Goal: Task Accomplishment & Management: Complete application form

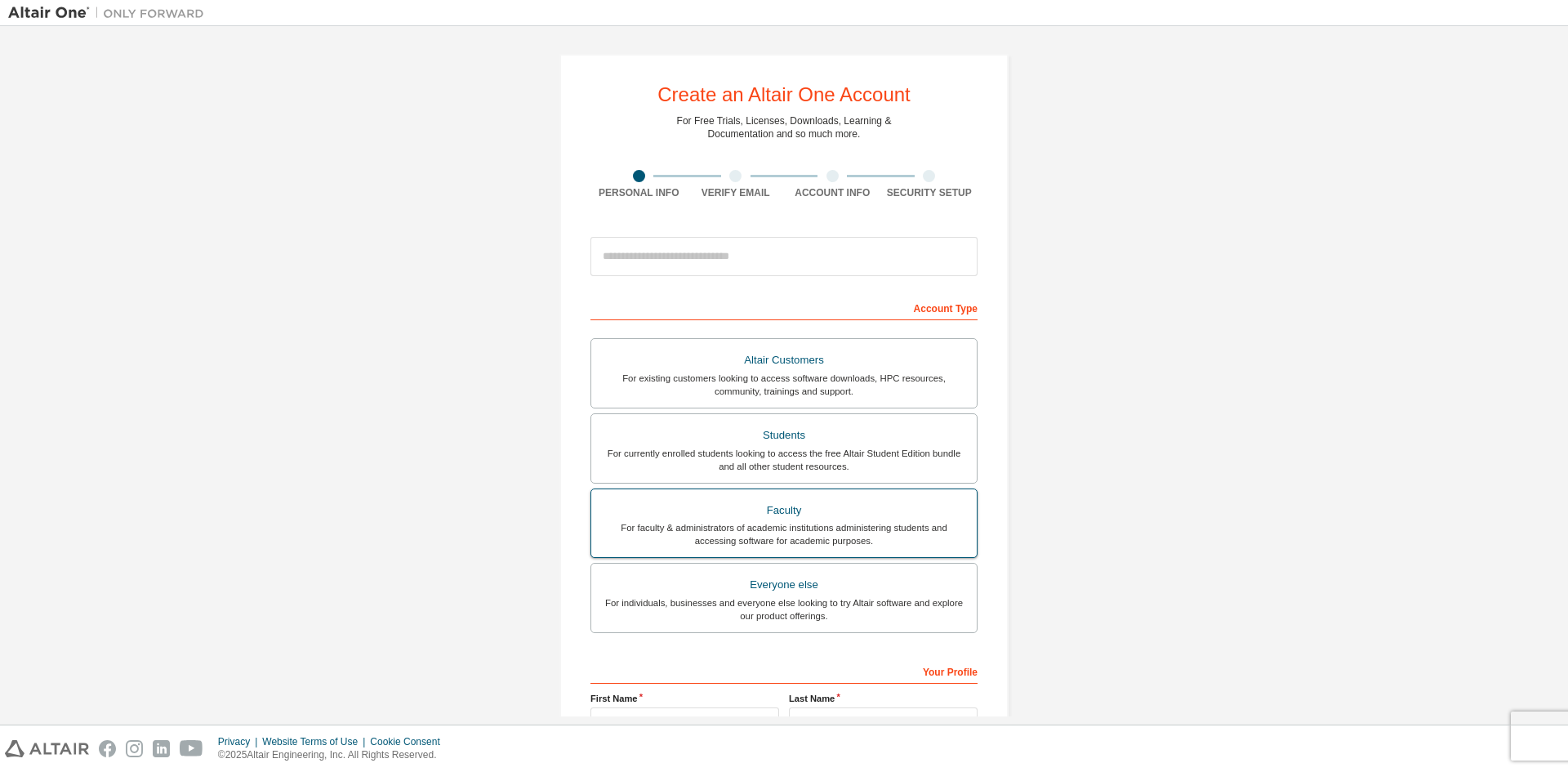
click at [787, 518] on div "Faculty" at bounding box center [784, 510] width 365 height 23
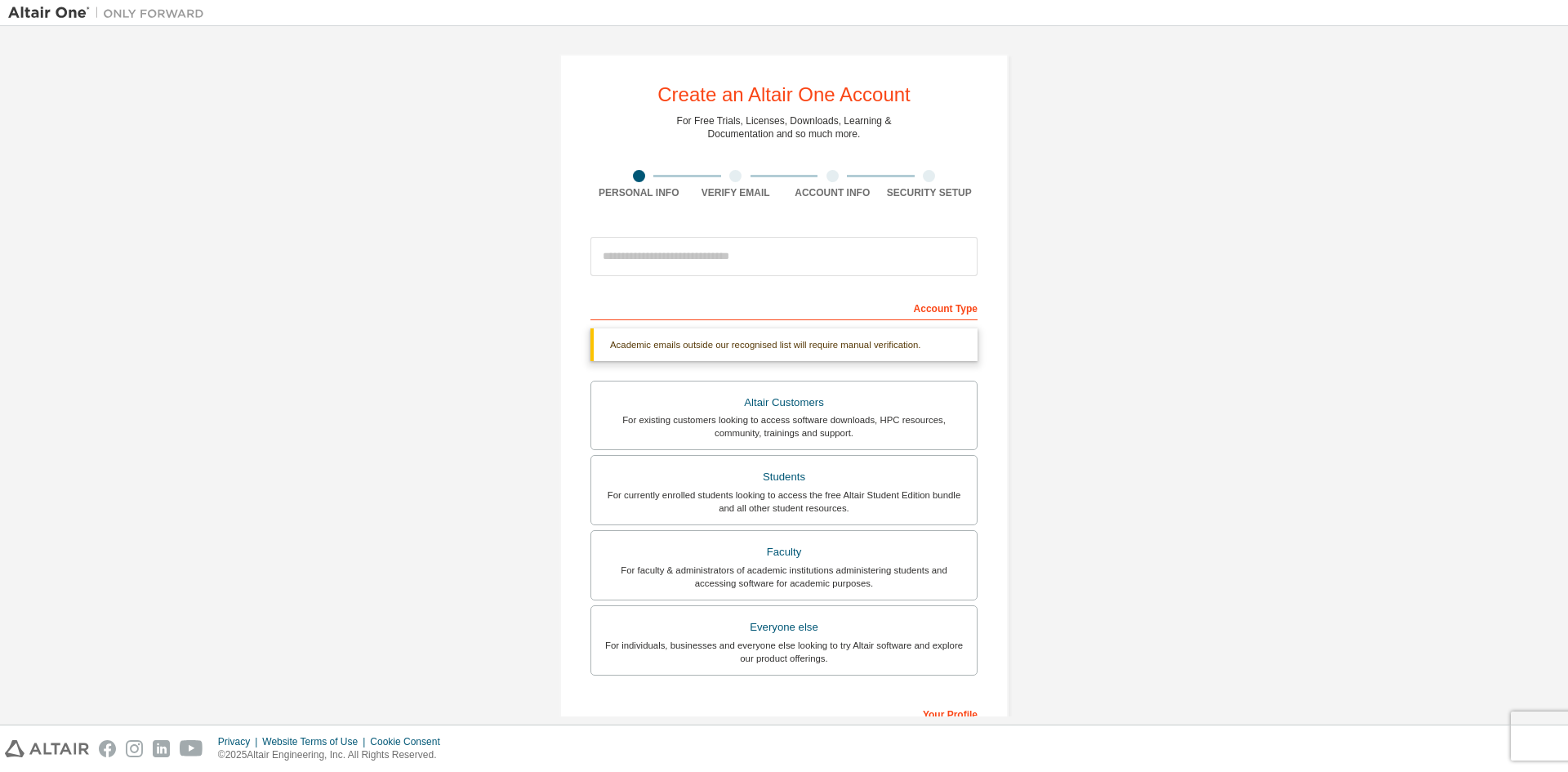
click at [876, 279] on div at bounding box center [784, 256] width 387 height 55
click at [878, 258] on input "email" at bounding box center [784, 256] width 387 height 39
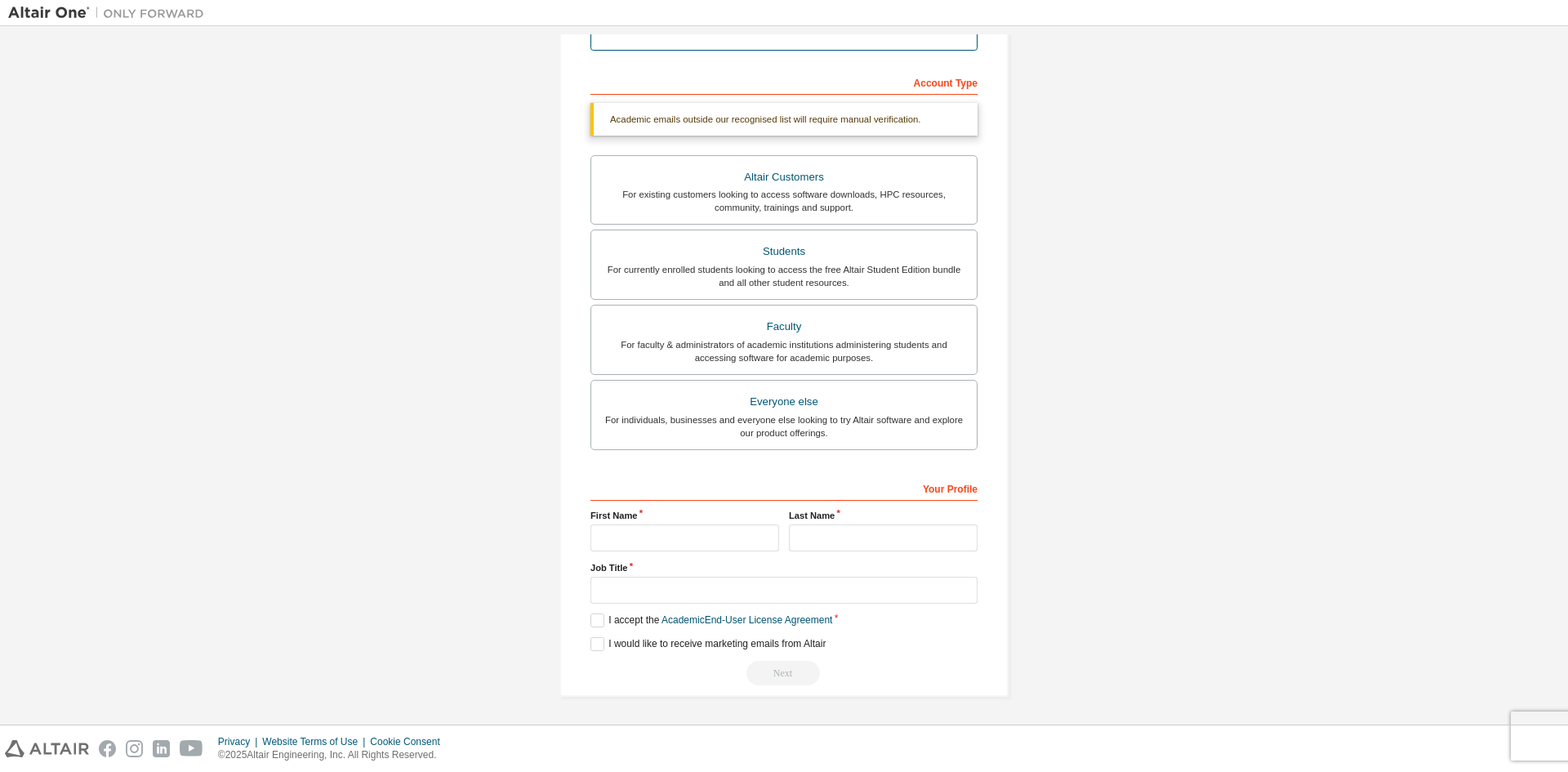
scroll to position [183, 0]
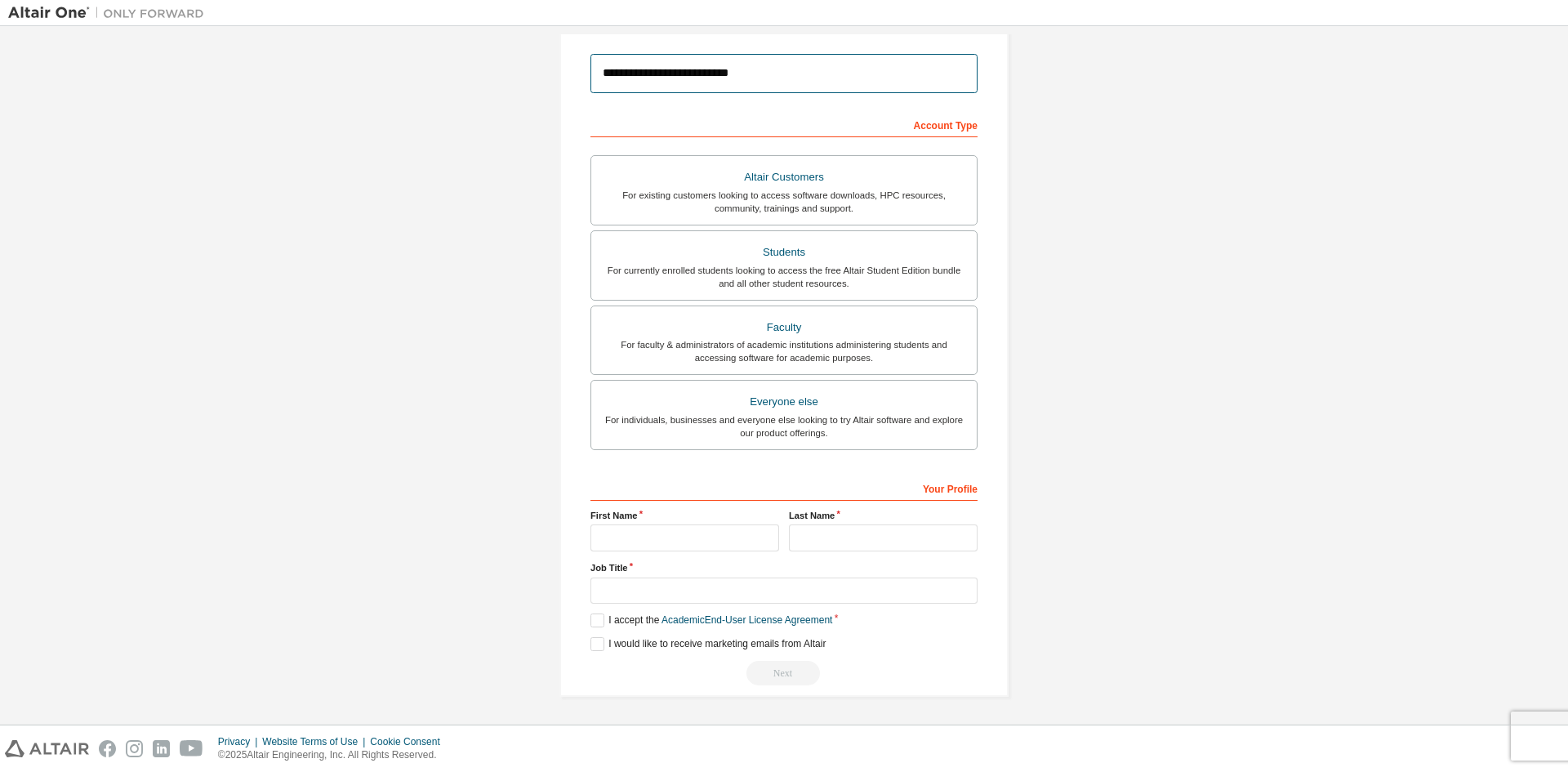
type input "**********"
click at [615, 532] on input "text" at bounding box center [685, 538] width 189 height 27
type input "******"
click at [815, 542] on input "text" at bounding box center [883, 538] width 189 height 27
type input "***"
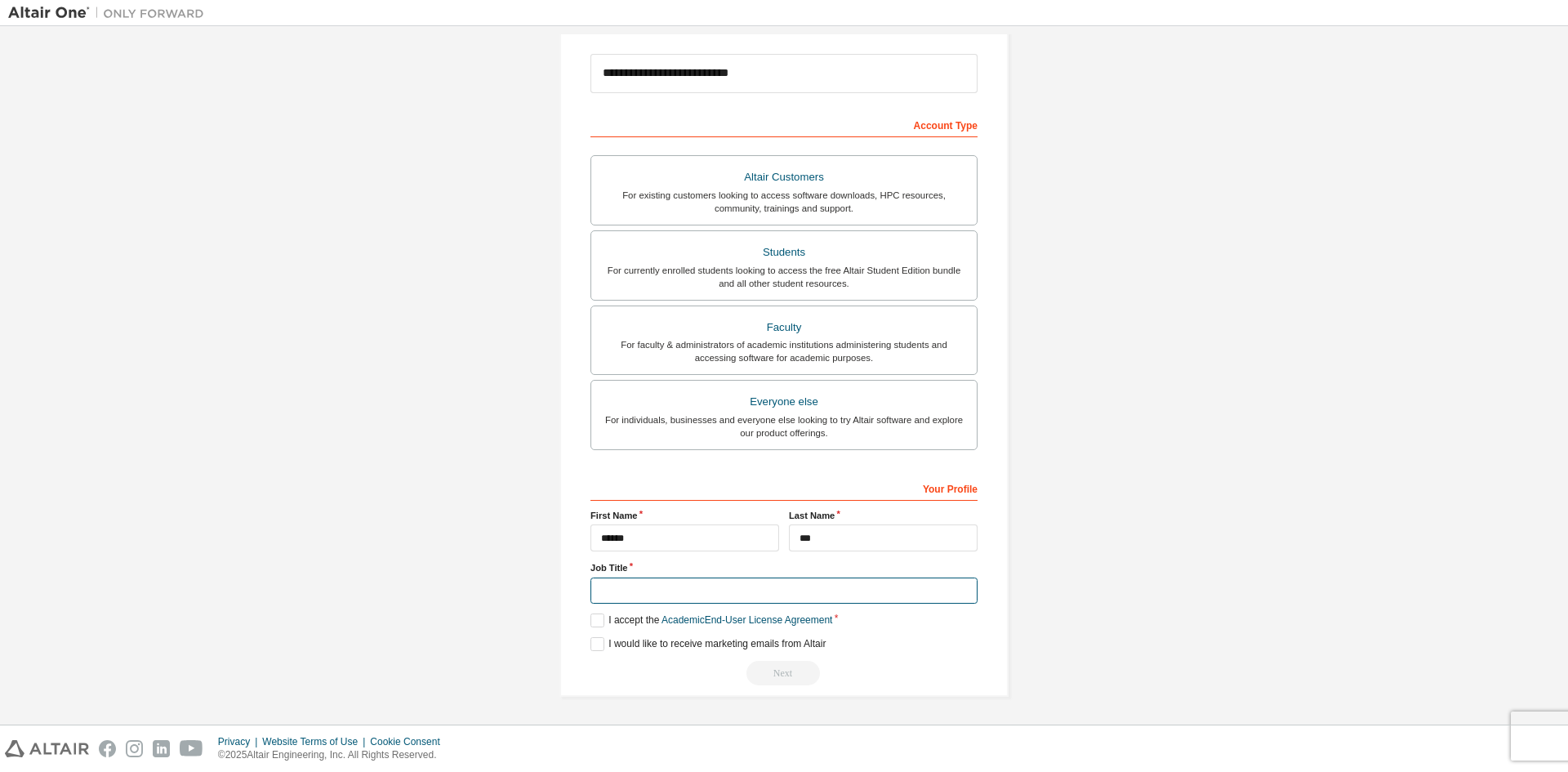
click at [720, 580] on input "text" at bounding box center [784, 591] width 387 height 27
type input "**********"
click at [610, 619] on label "I accept the Academic End-User License Agreement" at bounding box center [711, 620] width 242 height 14
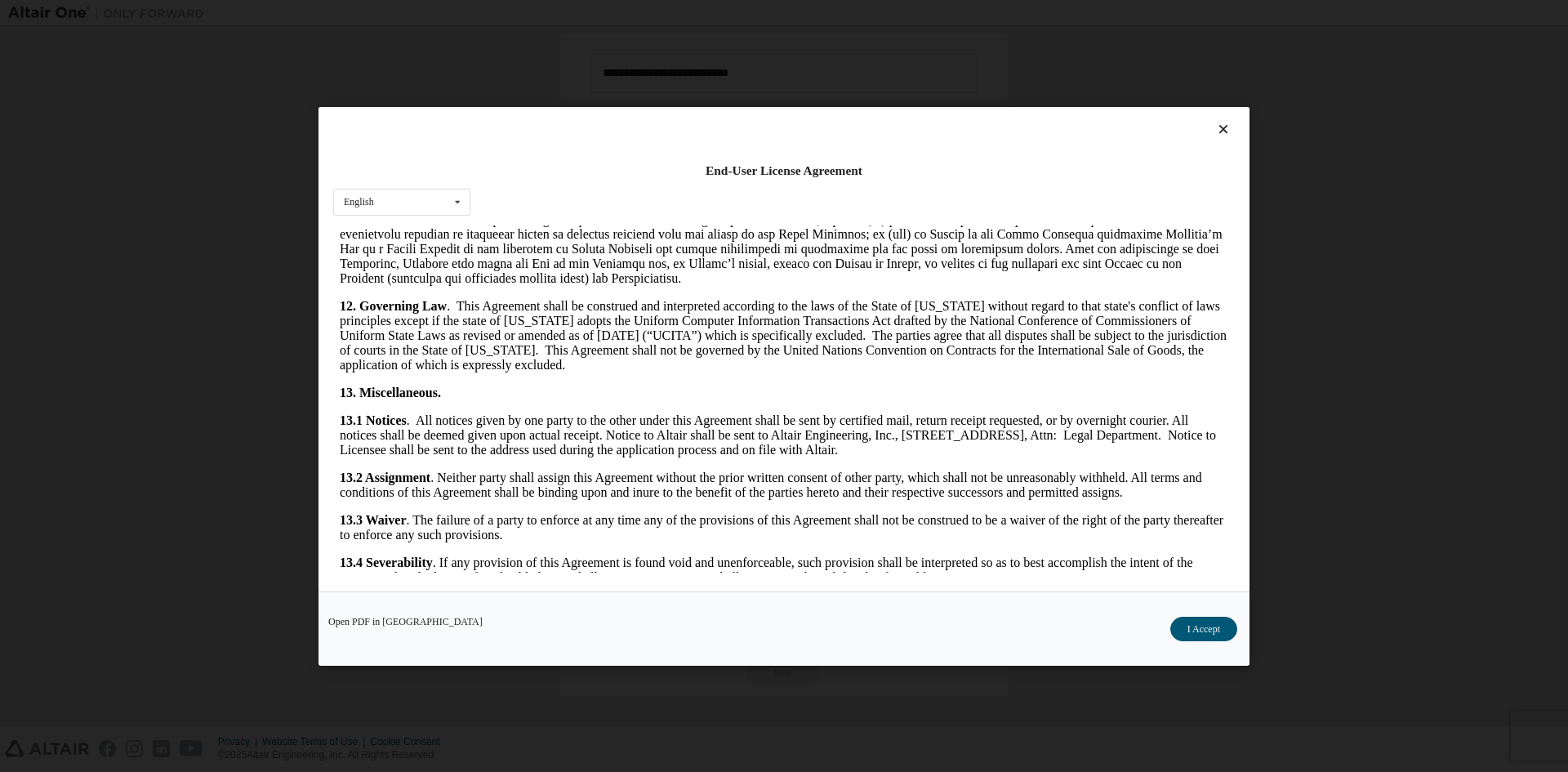
scroll to position [2451, 0]
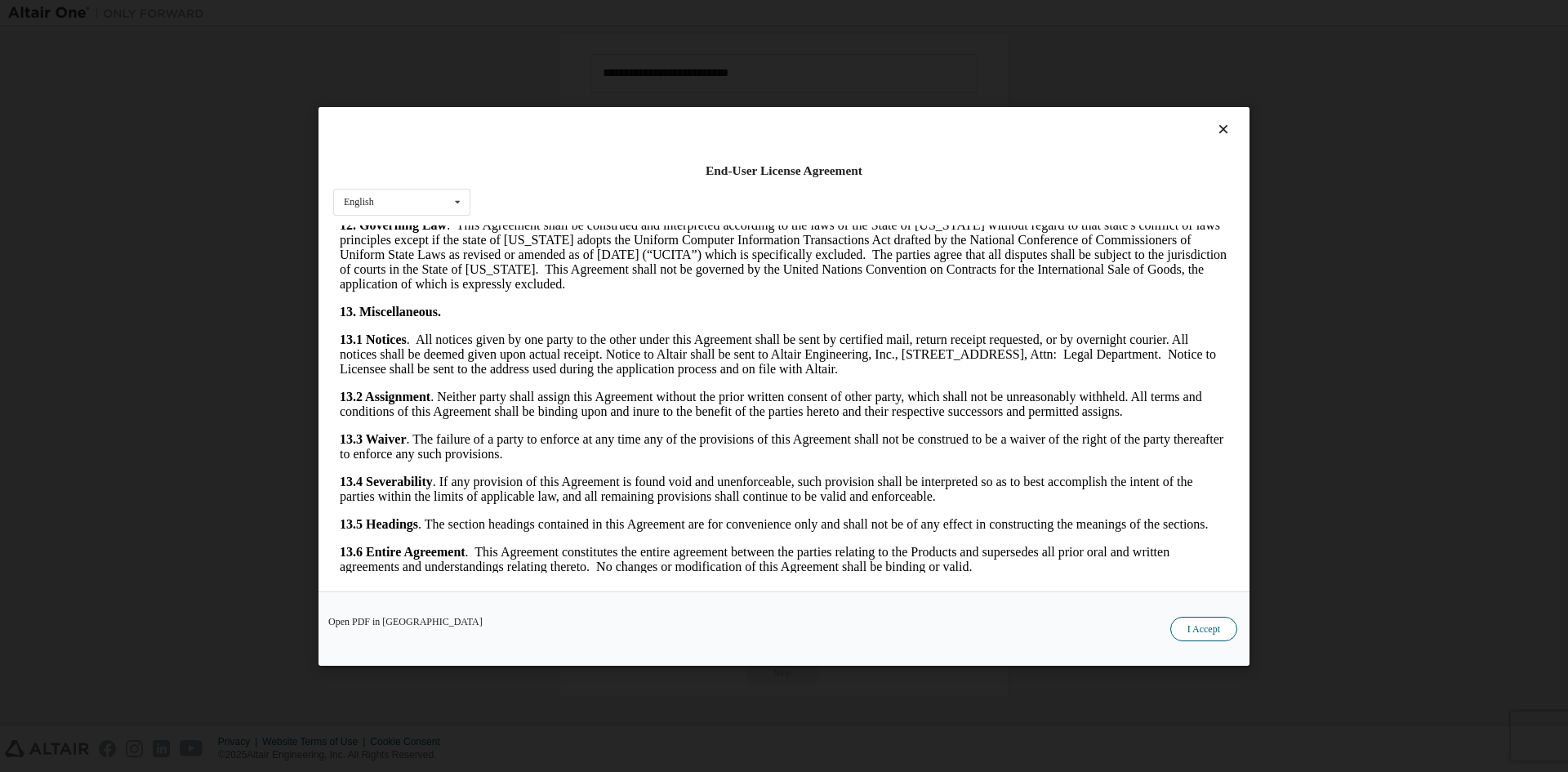
click at [1184, 630] on button "I Accept" at bounding box center [1203, 627] width 67 height 24
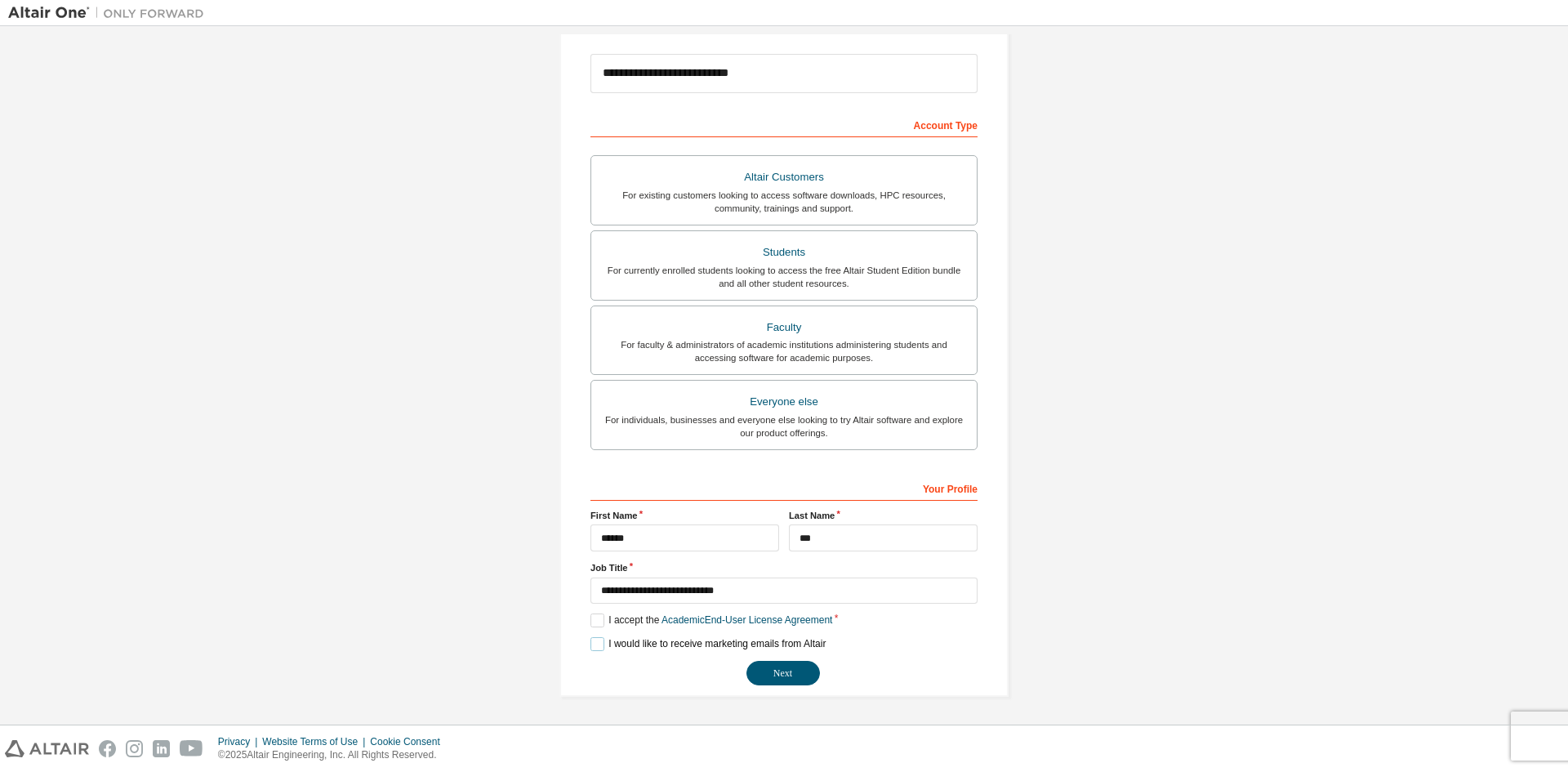
click at [677, 640] on label "I would like to receive marketing emails from Altair" at bounding box center [707, 644] width 235 height 14
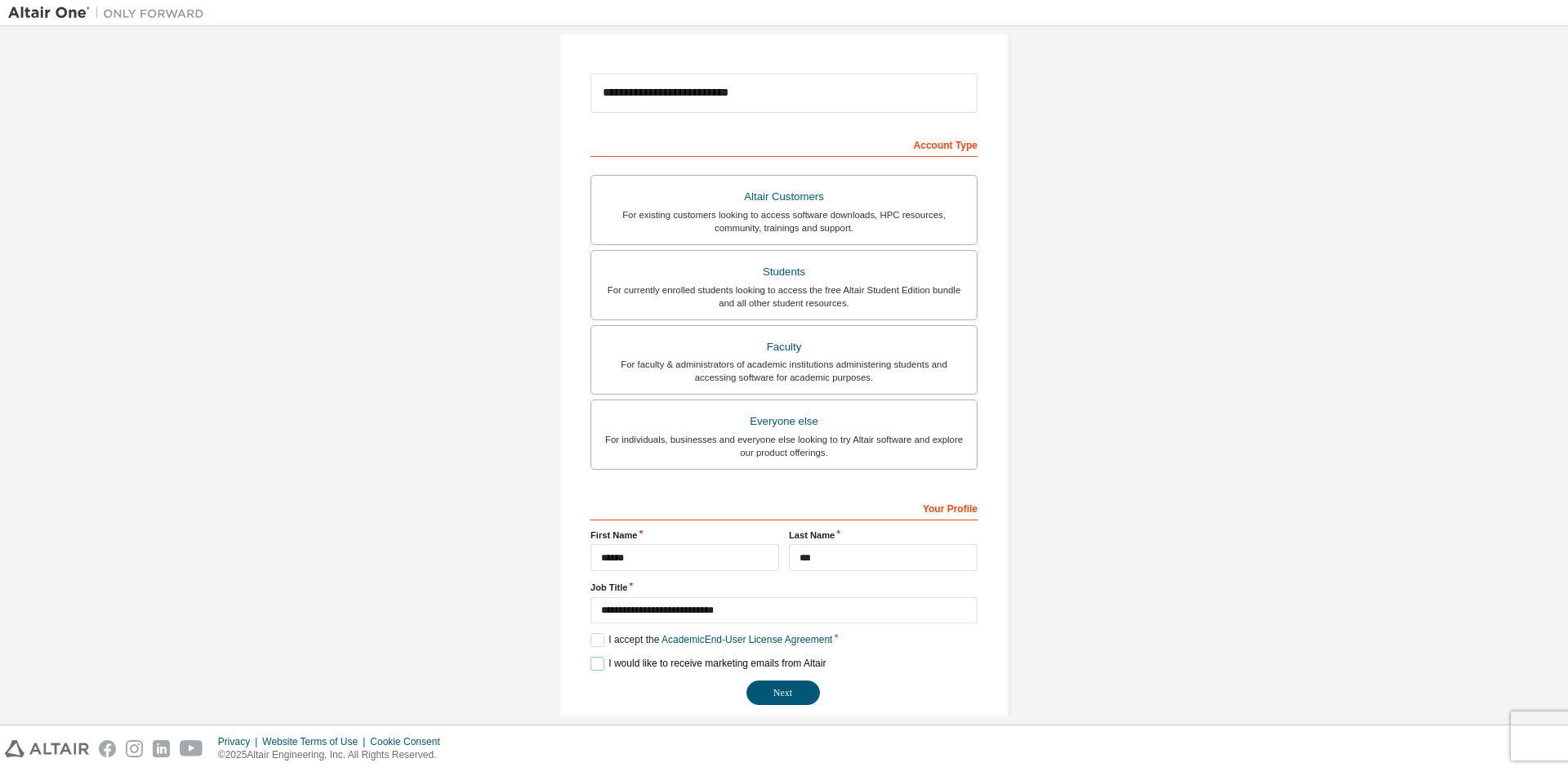
scroll to position [183, 0]
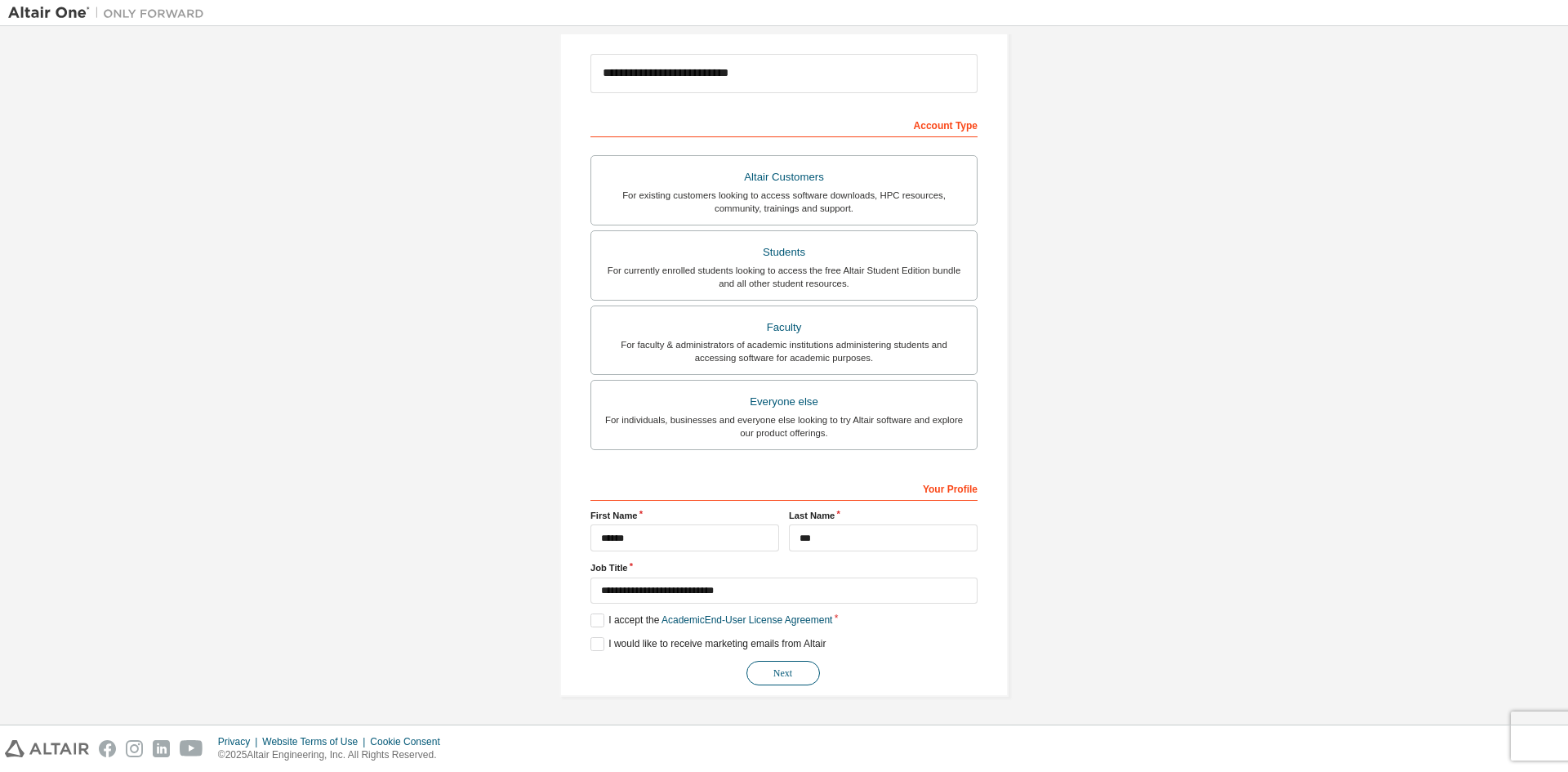
click at [758, 667] on button "Next" at bounding box center [783, 672] width 74 height 24
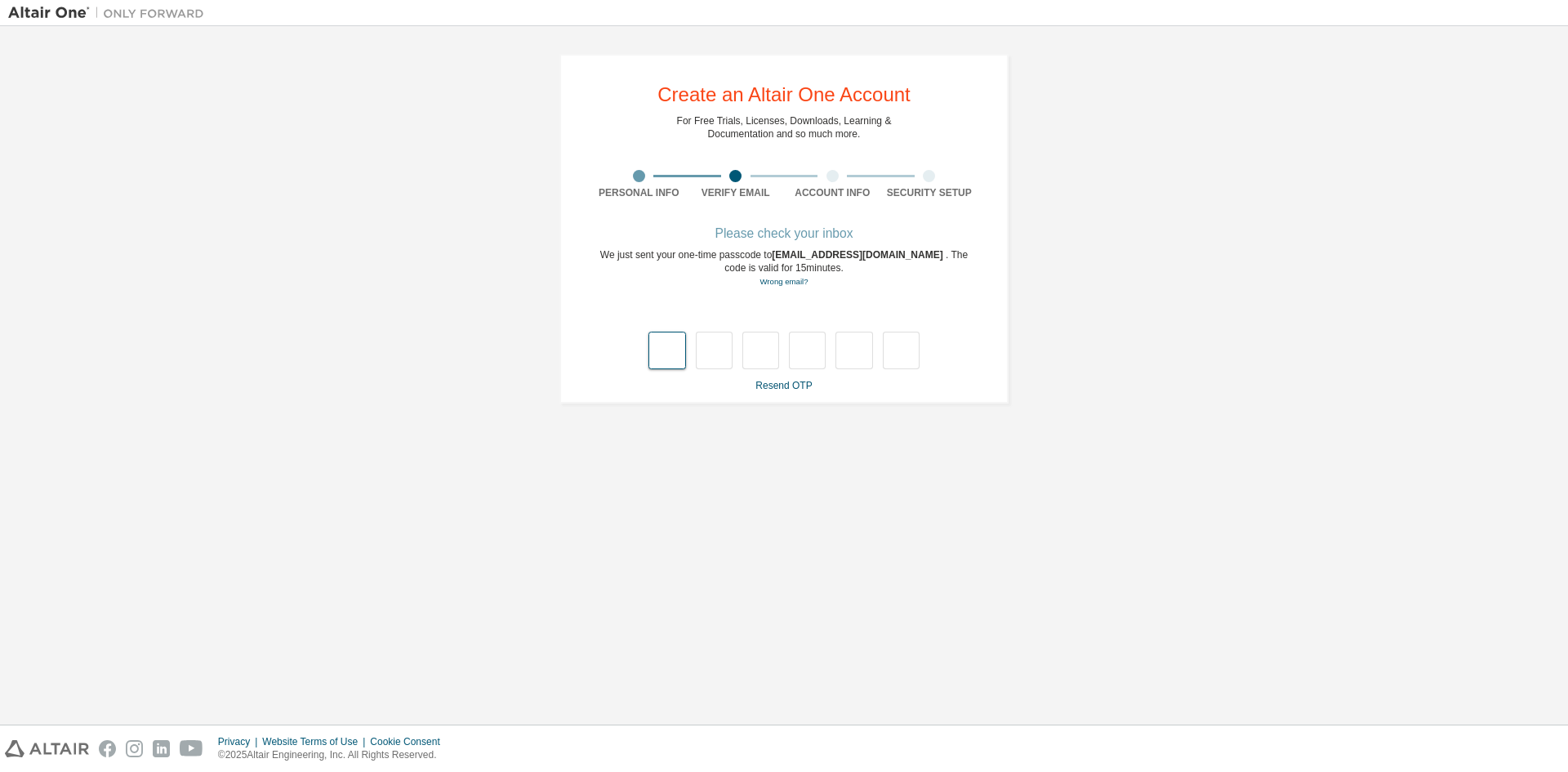
click at [675, 347] on input "text" at bounding box center [667, 350] width 37 height 38
type input "*"
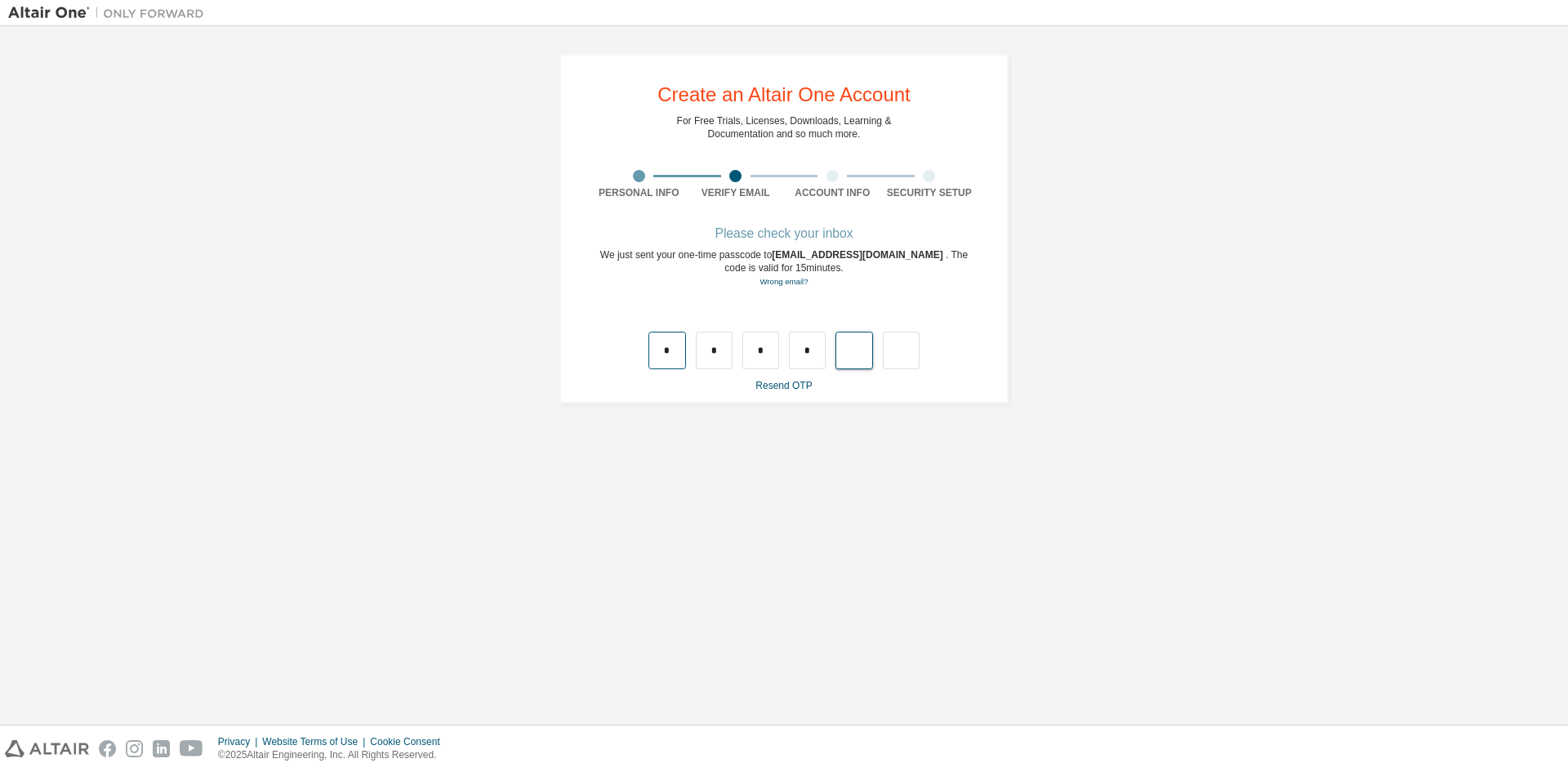
type input "*"
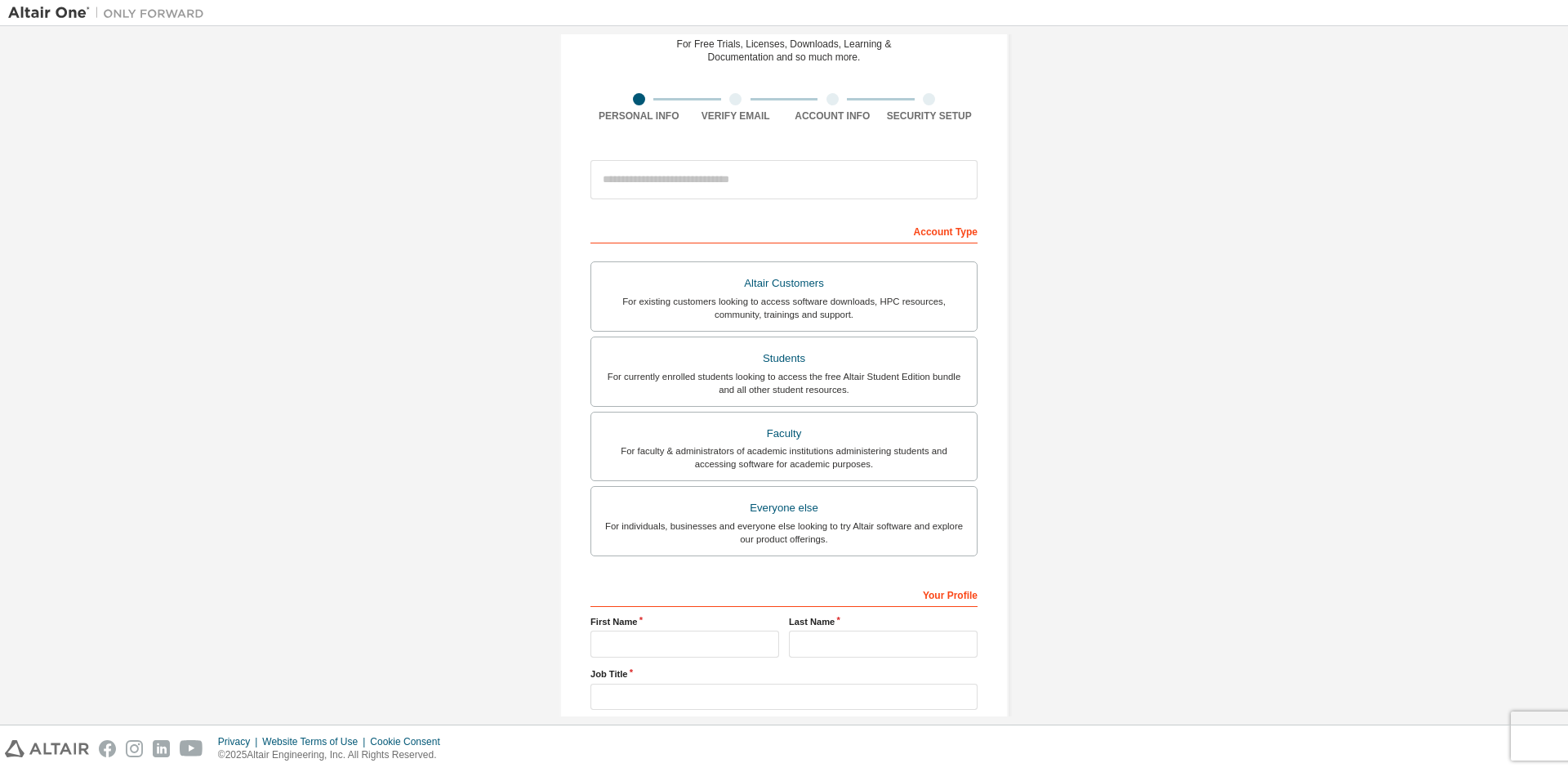
scroll to position [183, 0]
